Goal: Task Accomplishment & Management: Complete application form

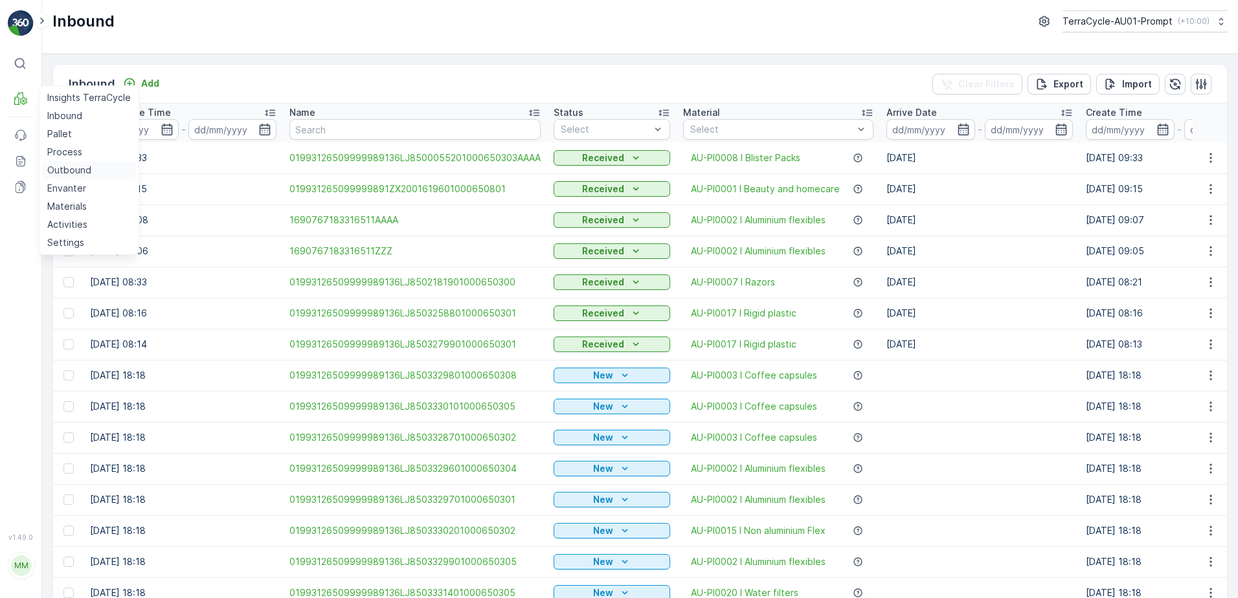
click at [72, 170] on p "Outbound" at bounding box center [69, 170] width 44 height 13
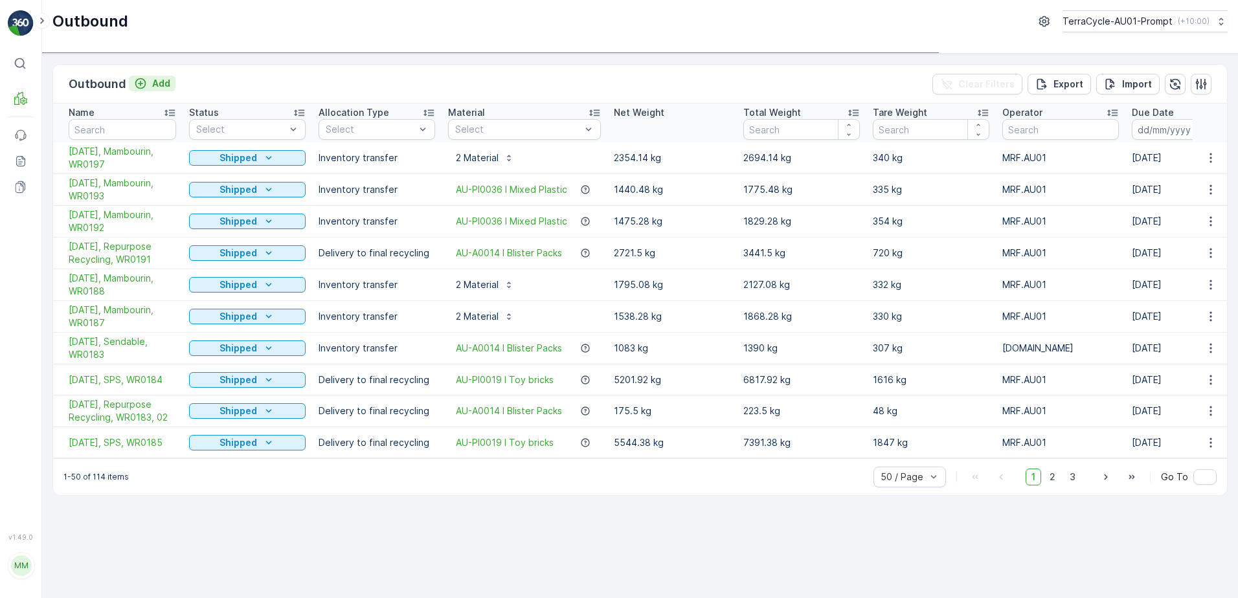
click at [158, 87] on p "Add" at bounding box center [161, 83] width 18 height 13
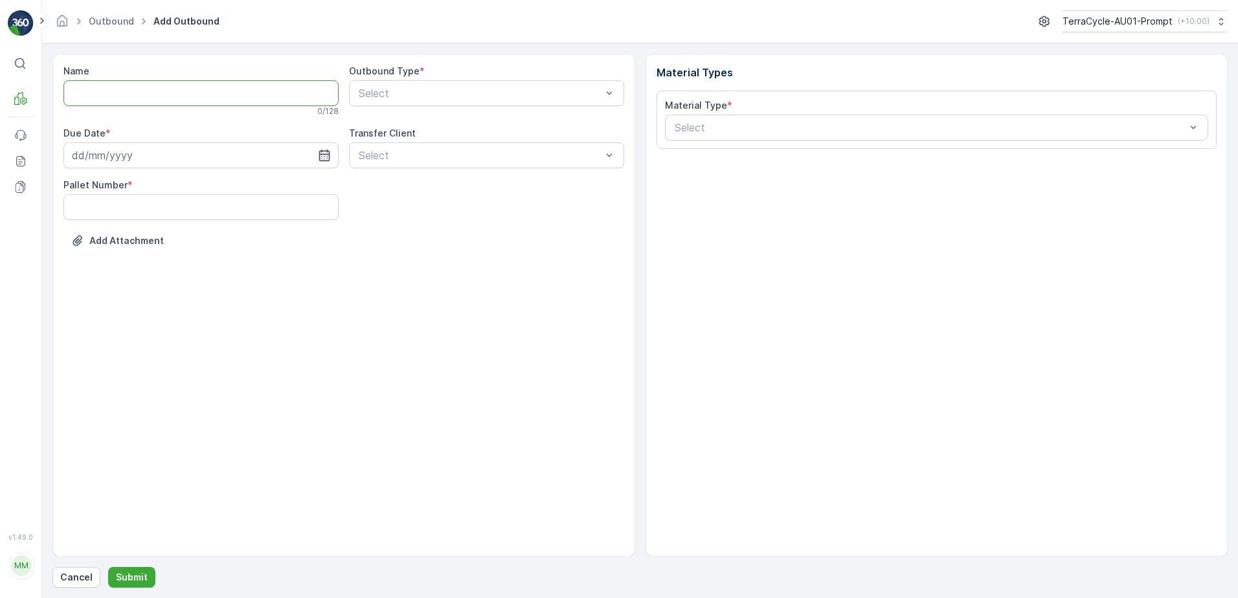
click at [88, 95] on input "Name" at bounding box center [200, 93] width 275 height 26
type input "CARDBOARD - RECYCLING"
click at [93, 155] on input at bounding box center [200, 158] width 275 height 26
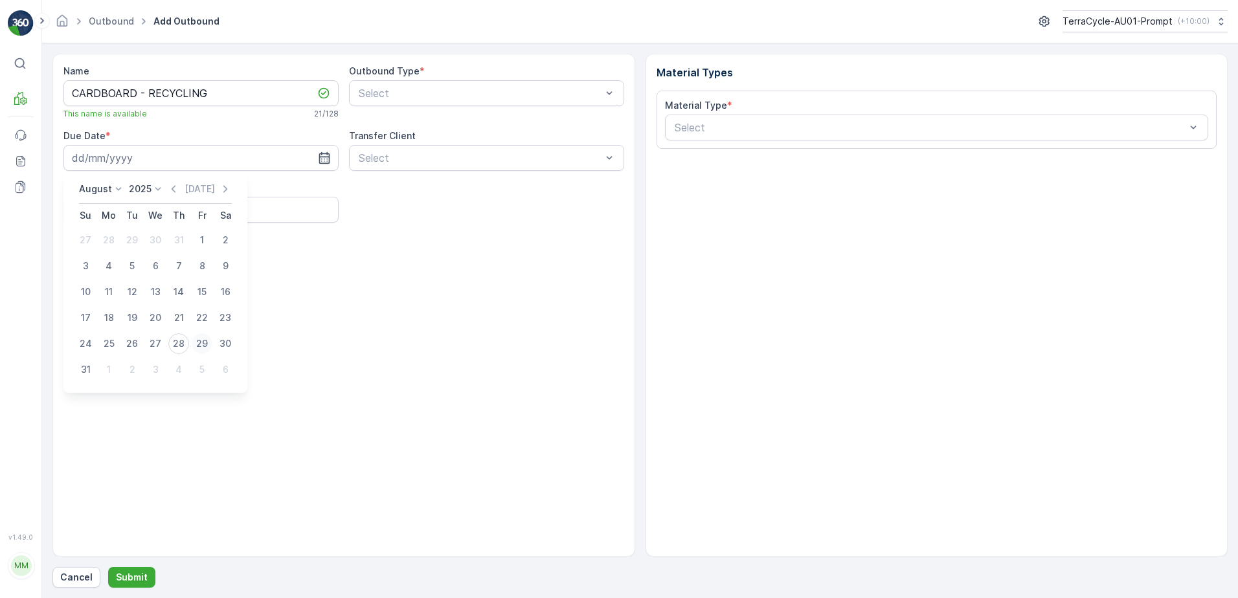
click at [205, 352] on div "29" at bounding box center [202, 344] width 21 height 21
type input "[DATE]"
drag, startPoint x: 130, startPoint y: 185, endPoint x: 120, endPoint y: 200, distance: 17.8
click at [124, 196] on div "Pallet Number *" at bounding box center [200, 201] width 275 height 41
click at [111, 206] on Number "Pallet Number" at bounding box center [200, 210] width 275 height 26
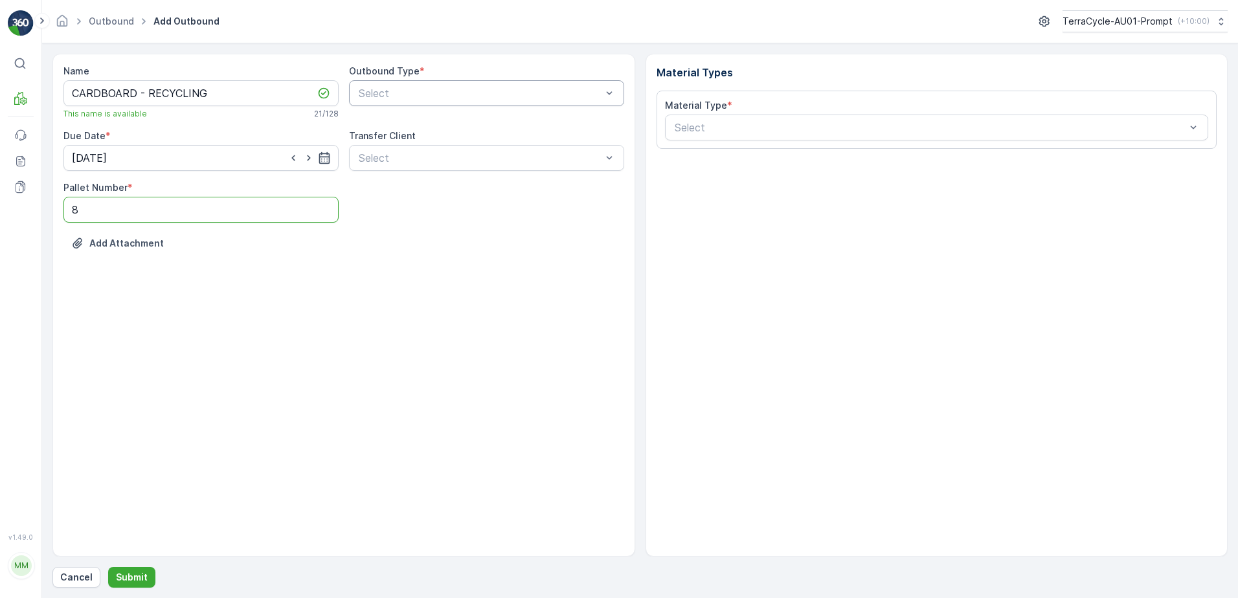
type Number "8"
click at [455, 93] on div at bounding box center [480, 93] width 245 height 12
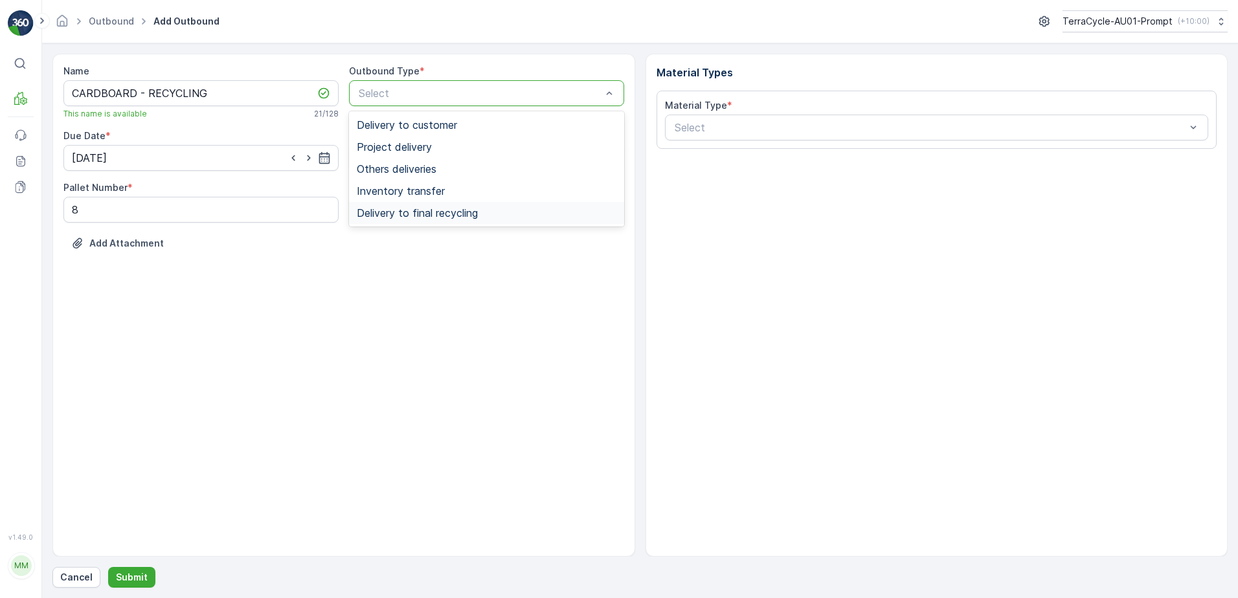
click at [428, 212] on span "Delivery to final recycling" at bounding box center [417, 213] width 121 height 12
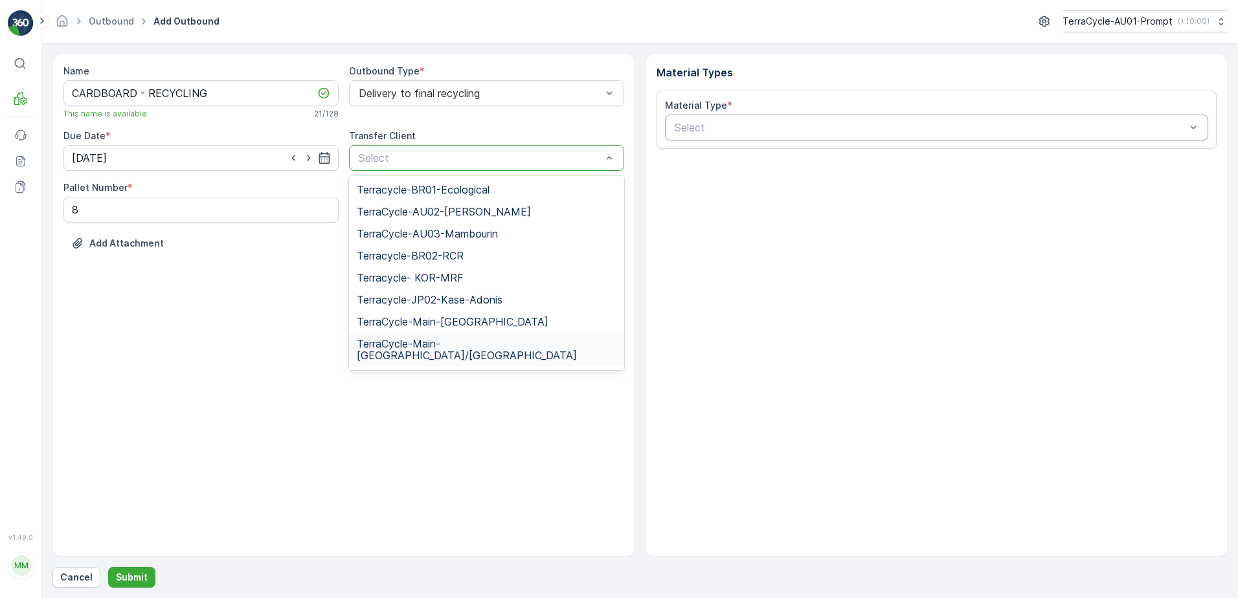
click at [734, 130] on div at bounding box center [931, 128] width 514 height 12
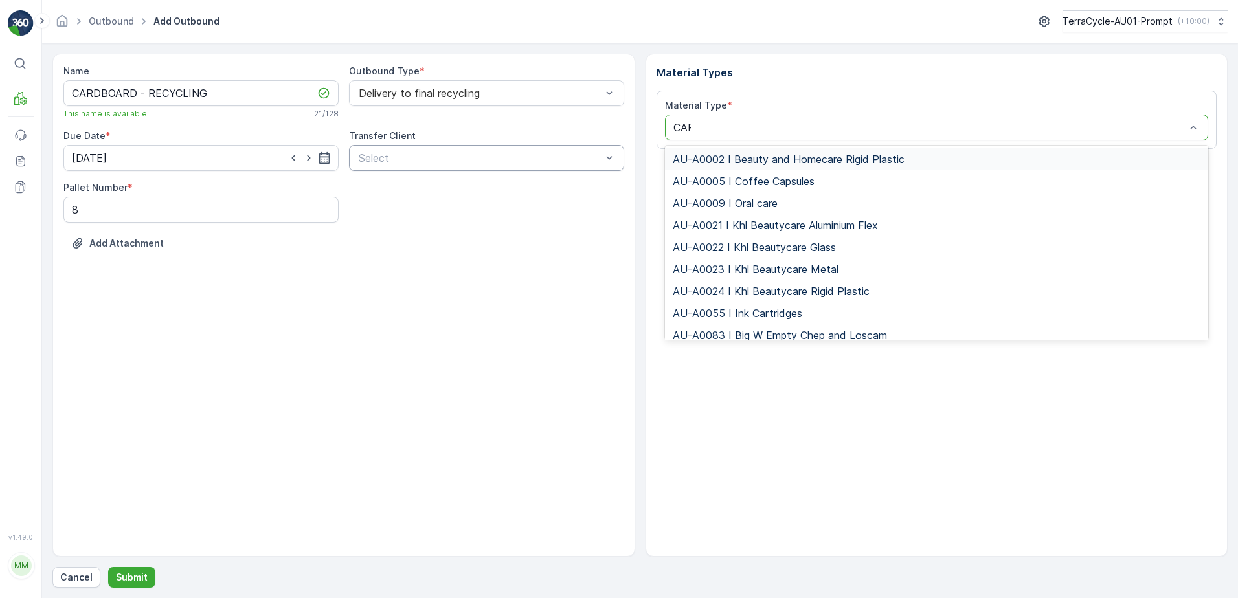
type input "CARD"
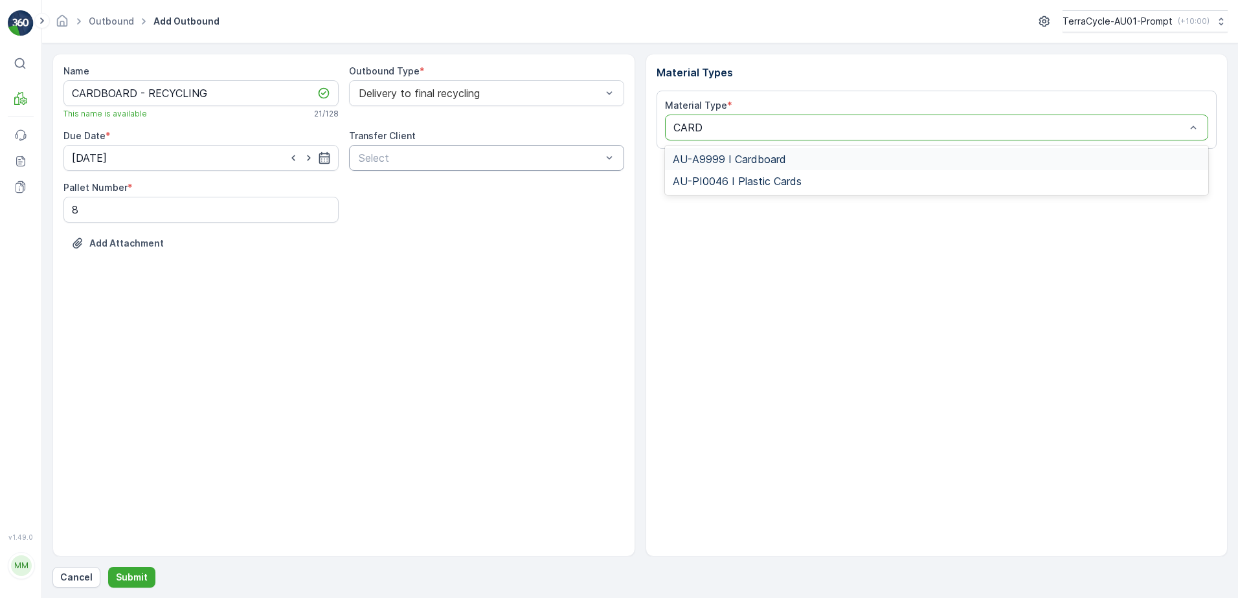
click at [756, 158] on span "AU-A9999 I Cardboard" at bounding box center [729, 160] width 113 height 12
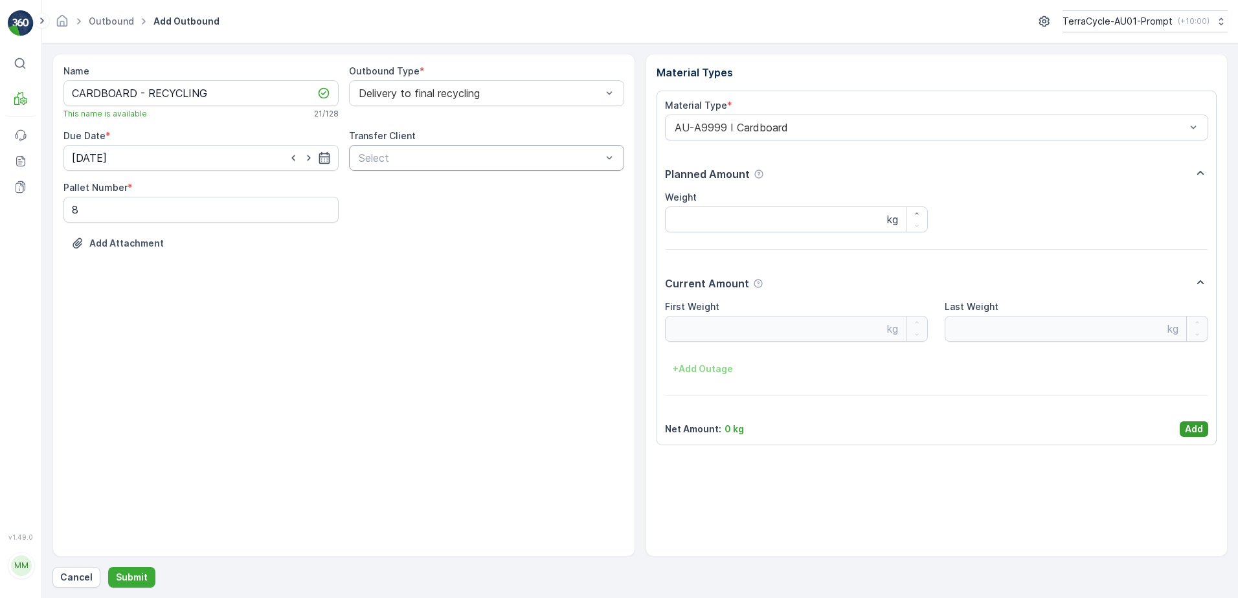
click at [1203, 431] on p "Add" at bounding box center [1194, 429] width 18 height 13
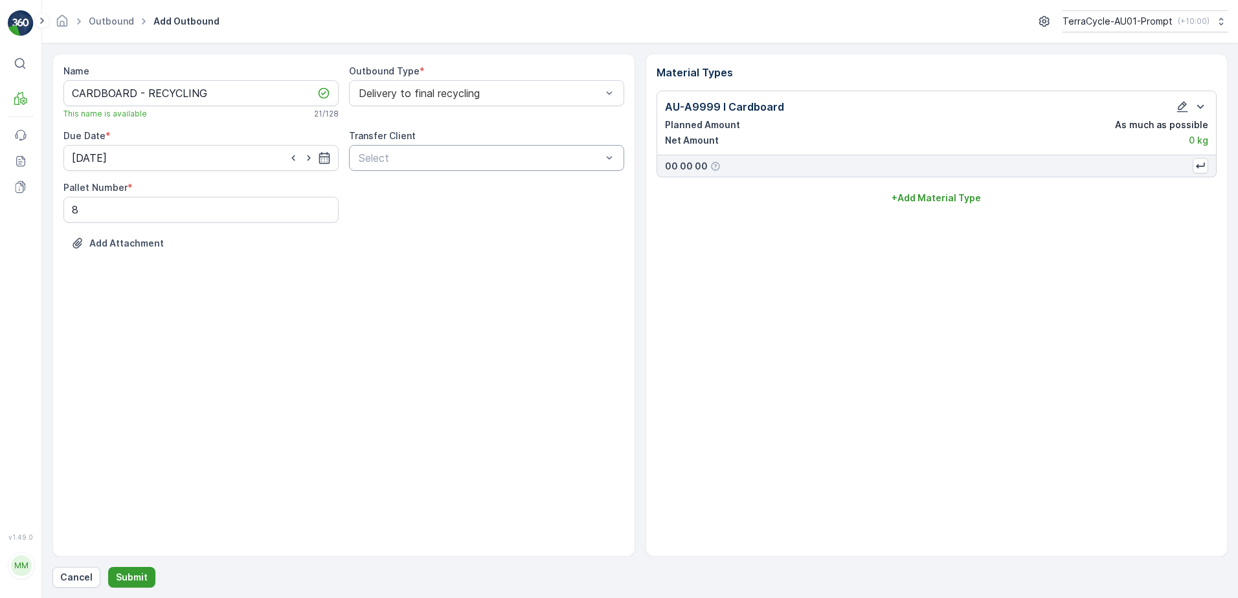
click at [142, 576] on p "Submit" at bounding box center [132, 577] width 32 height 13
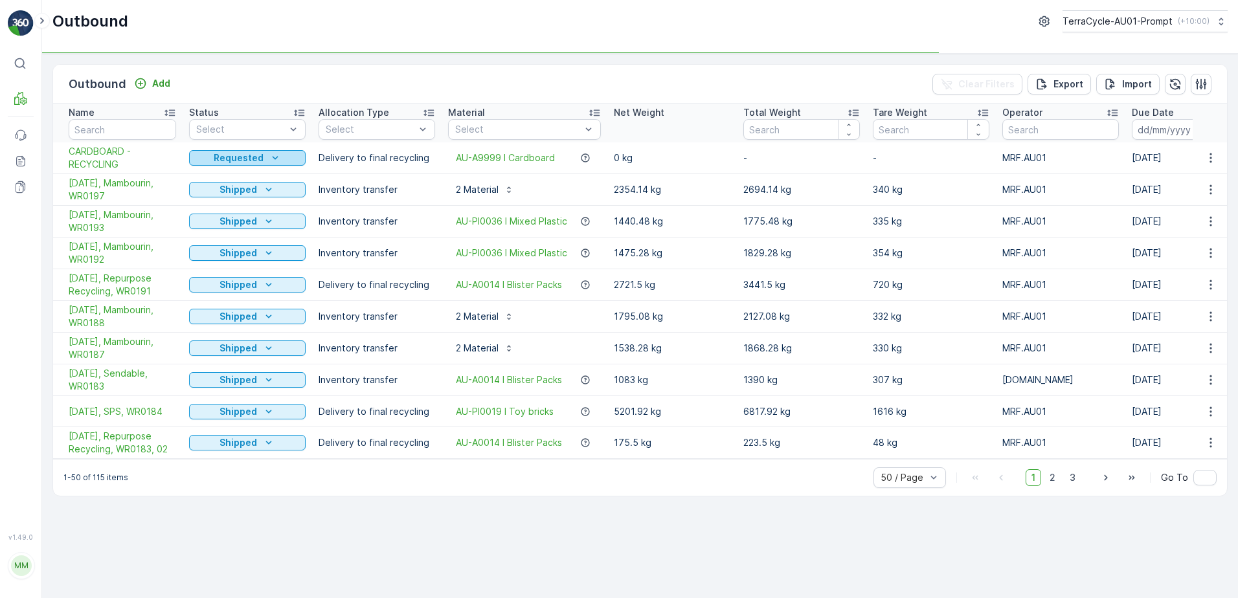
click at [269, 157] on icon "Requested" at bounding box center [275, 158] width 13 height 13
drag, startPoint x: 234, startPoint y: 196, endPoint x: 280, endPoint y: 172, distance: 51.3
click at [236, 195] on span "In progress" at bounding box center [221, 195] width 49 height 13
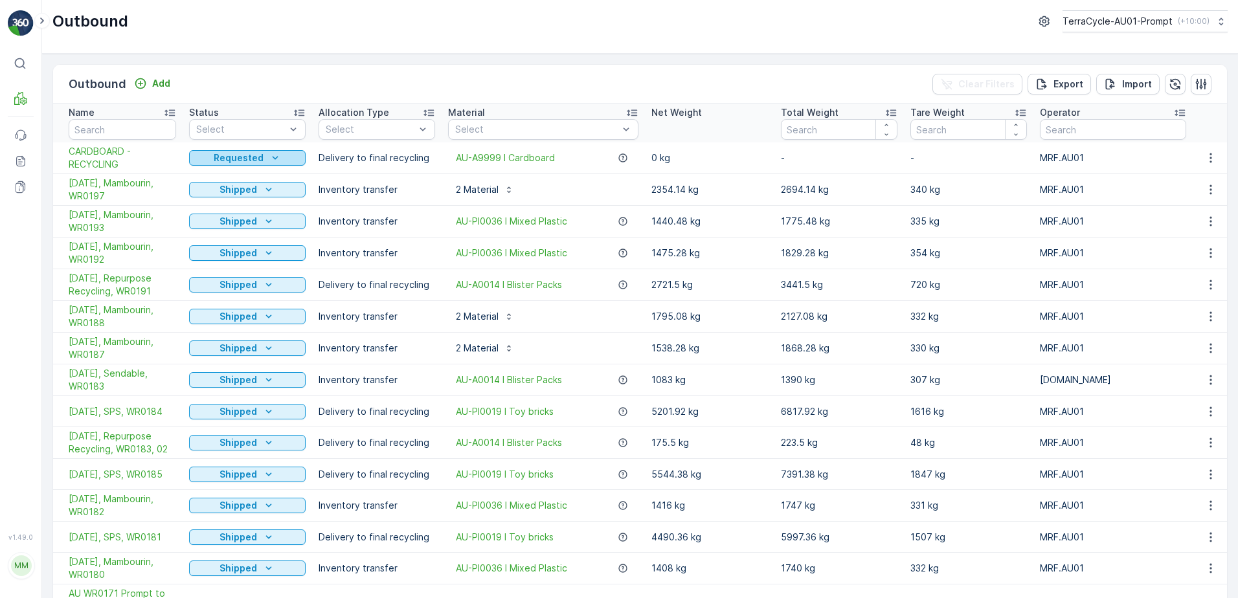
click at [254, 155] on p "Requested" at bounding box center [239, 158] width 50 height 13
click at [240, 197] on span "In progress" at bounding box center [221, 195] width 49 height 13
